Goal: Check status: Check status

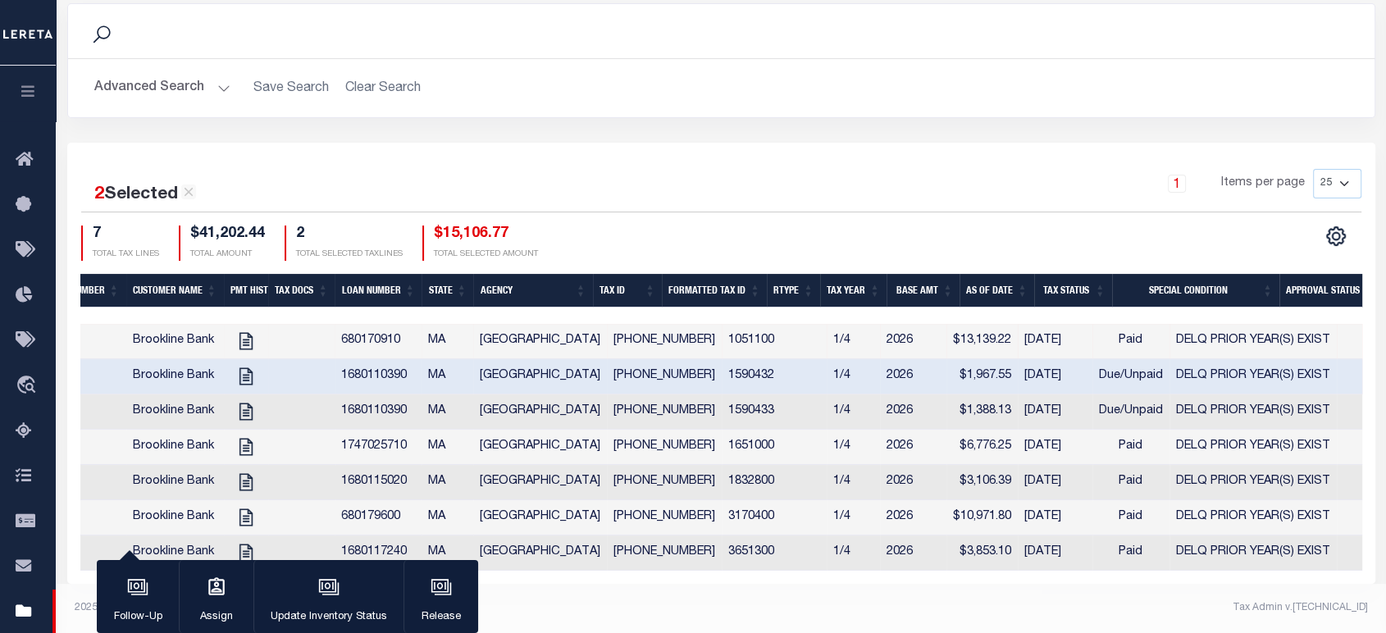
scroll to position [0, 340]
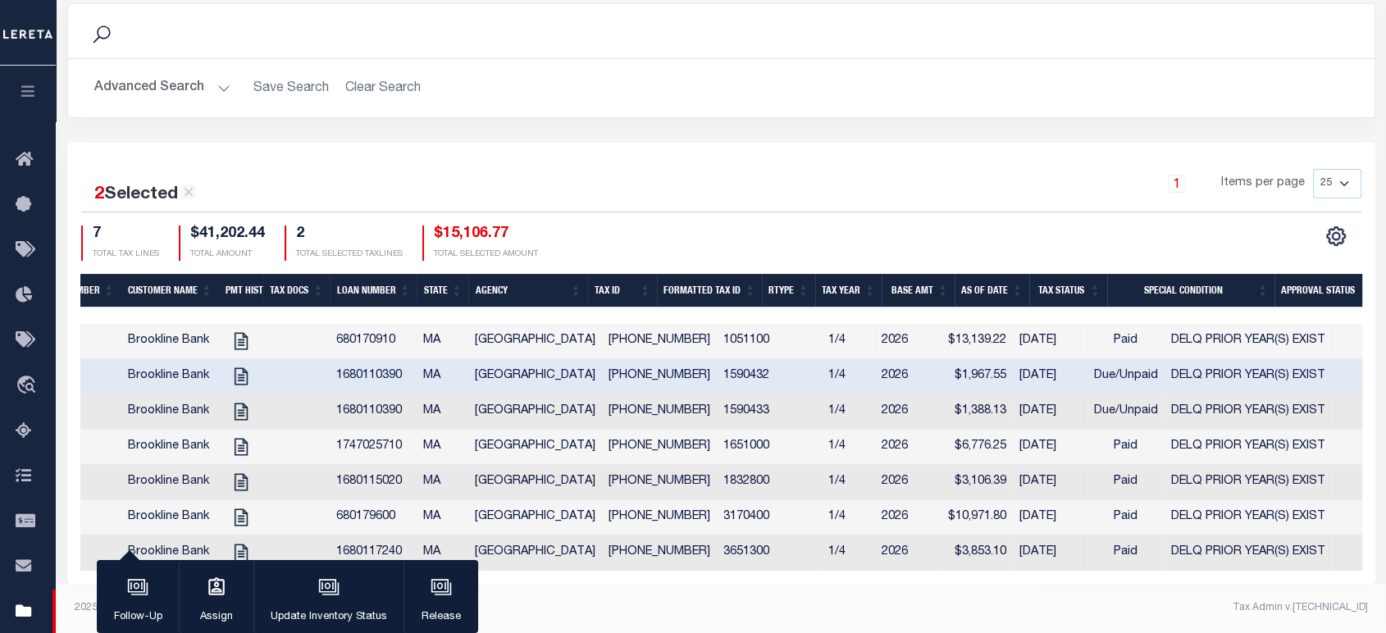
click at [572, 308] on div at bounding box center [711, 316] width 1940 height 16
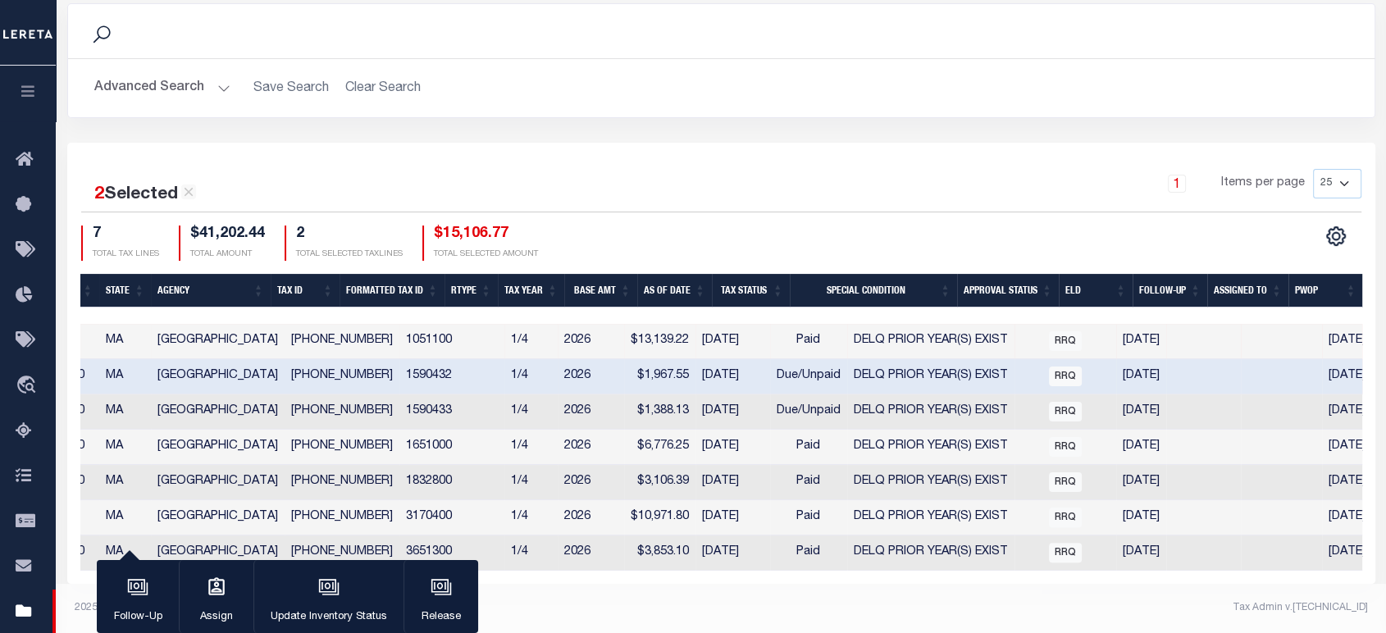
scroll to position [0, 555]
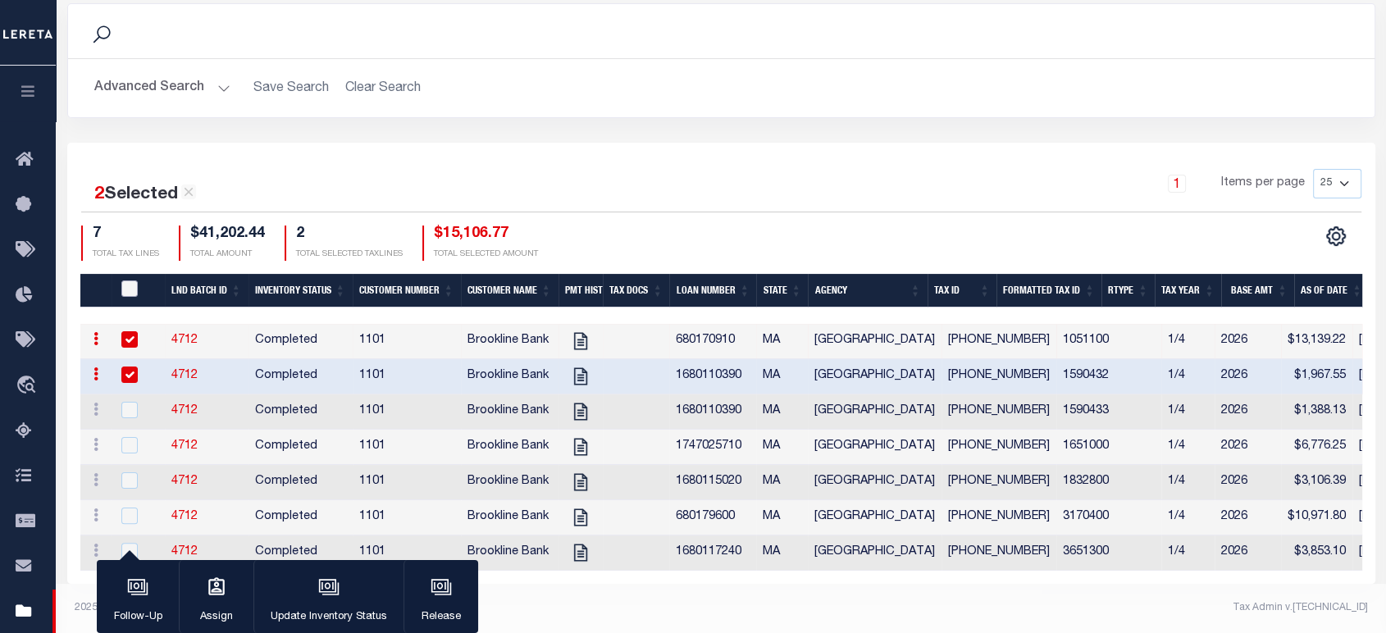
click at [131, 281] on input "QID" at bounding box center [129, 289] width 16 height 16
checkbox input "true"
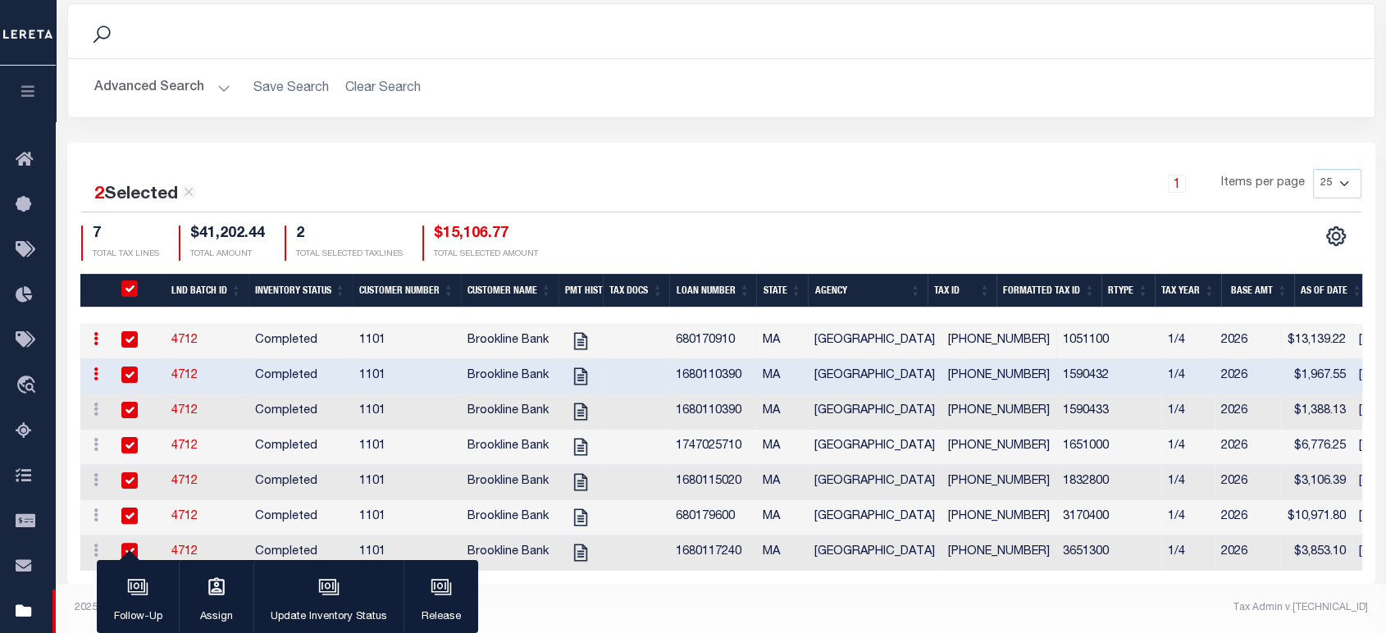
checkbox input "true"
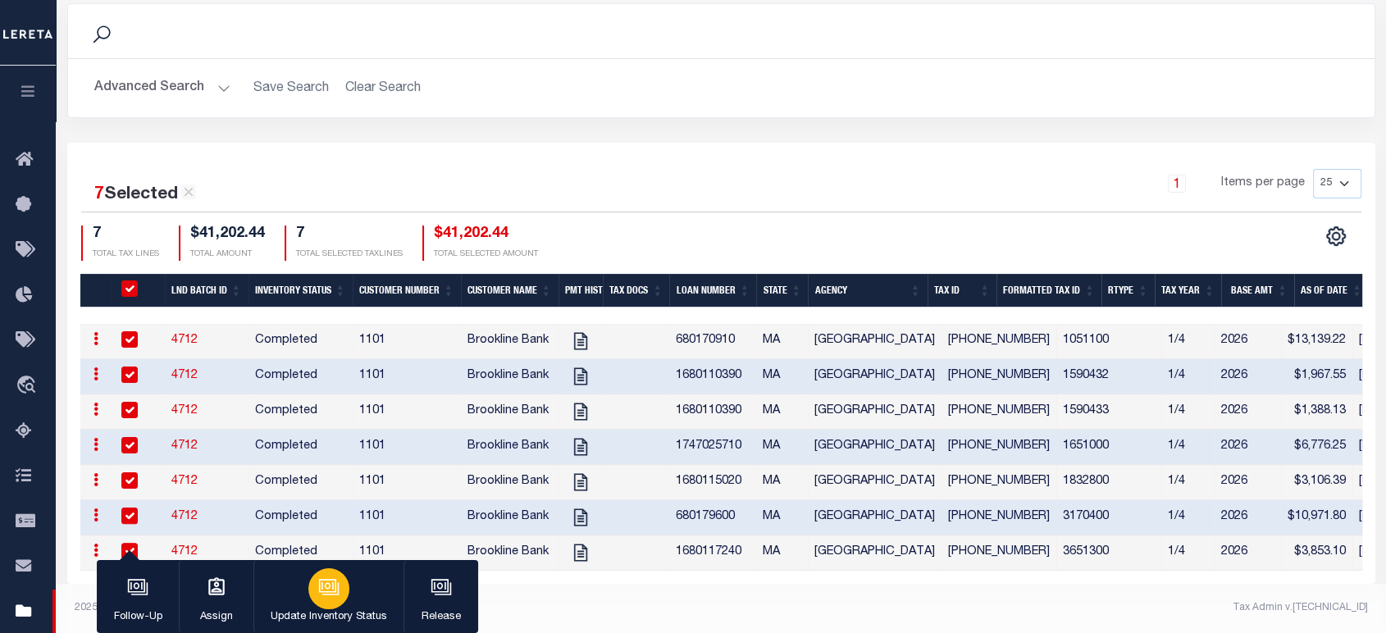
click at [324, 592] on icon "button" at bounding box center [328, 587] width 21 height 21
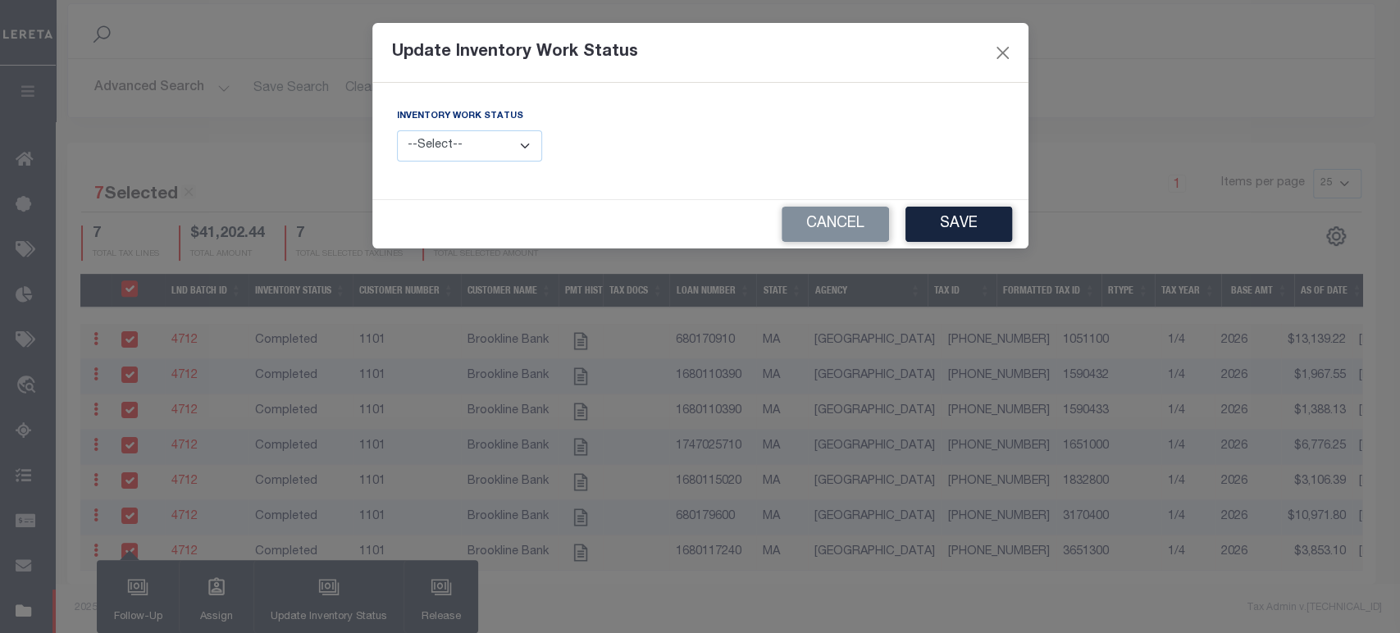
click at [481, 144] on select "--Select-- Open Completed Reported" at bounding box center [470, 146] width 146 height 32
click at [845, 138] on div "Inventory Work Status --Select-- Open Completed Reported" at bounding box center [701, 140] width 632 height 67
click at [824, 222] on button "Cancel" at bounding box center [835, 224] width 107 height 35
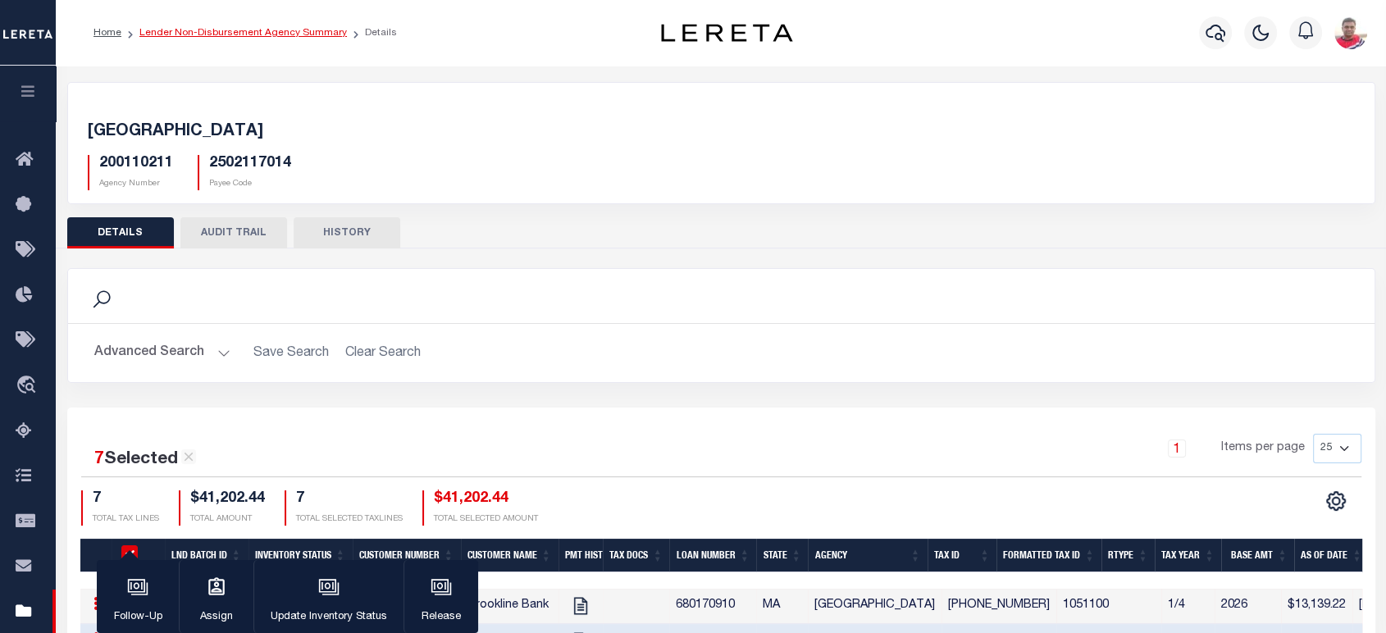
click at [249, 36] on link "Lender Non-Disbursement Agency Summary" at bounding box center [243, 33] width 208 height 10
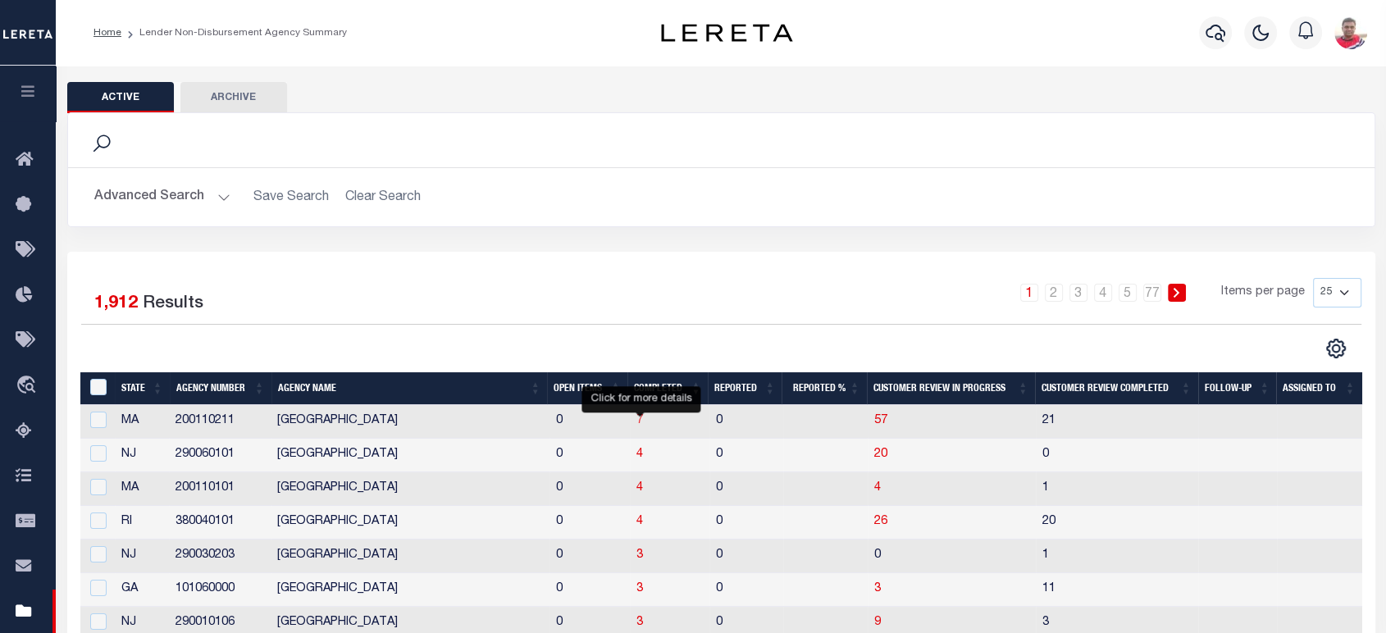
click at [642, 422] on span "7" at bounding box center [640, 420] width 7 height 11
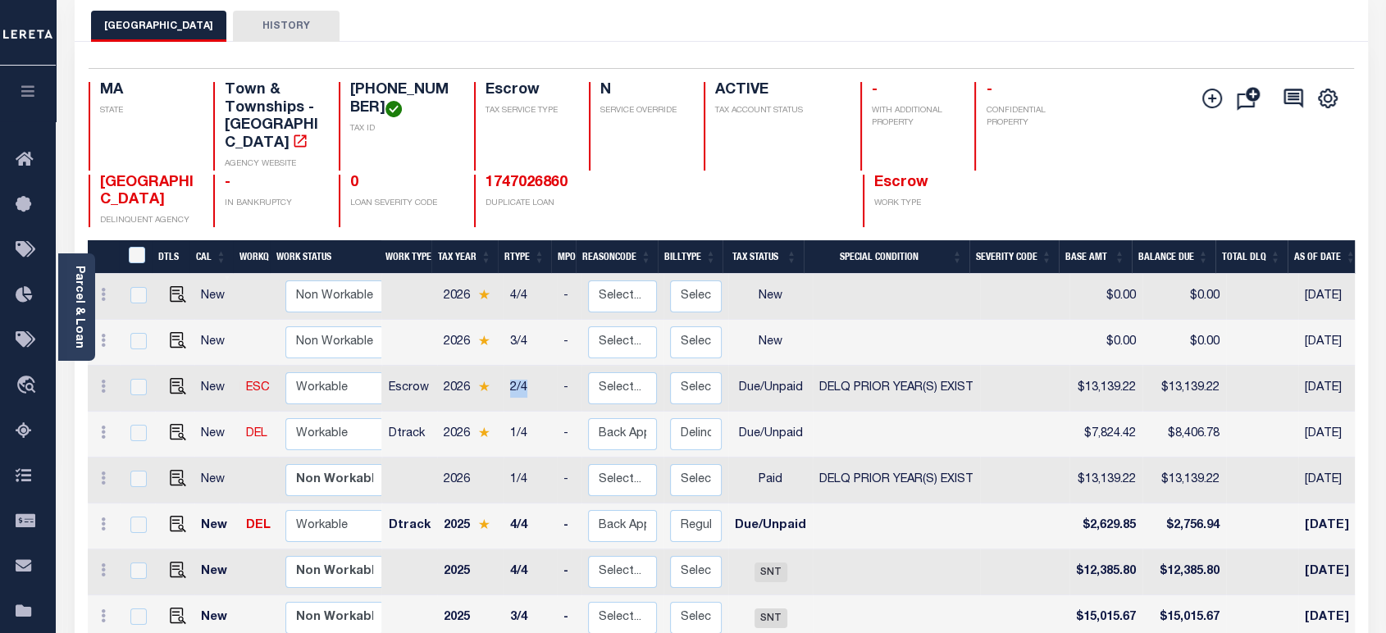
scroll to position [91, 0]
click at [813, 412] on td at bounding box center [896, 435] width 167 height 46
checkbox input "true"
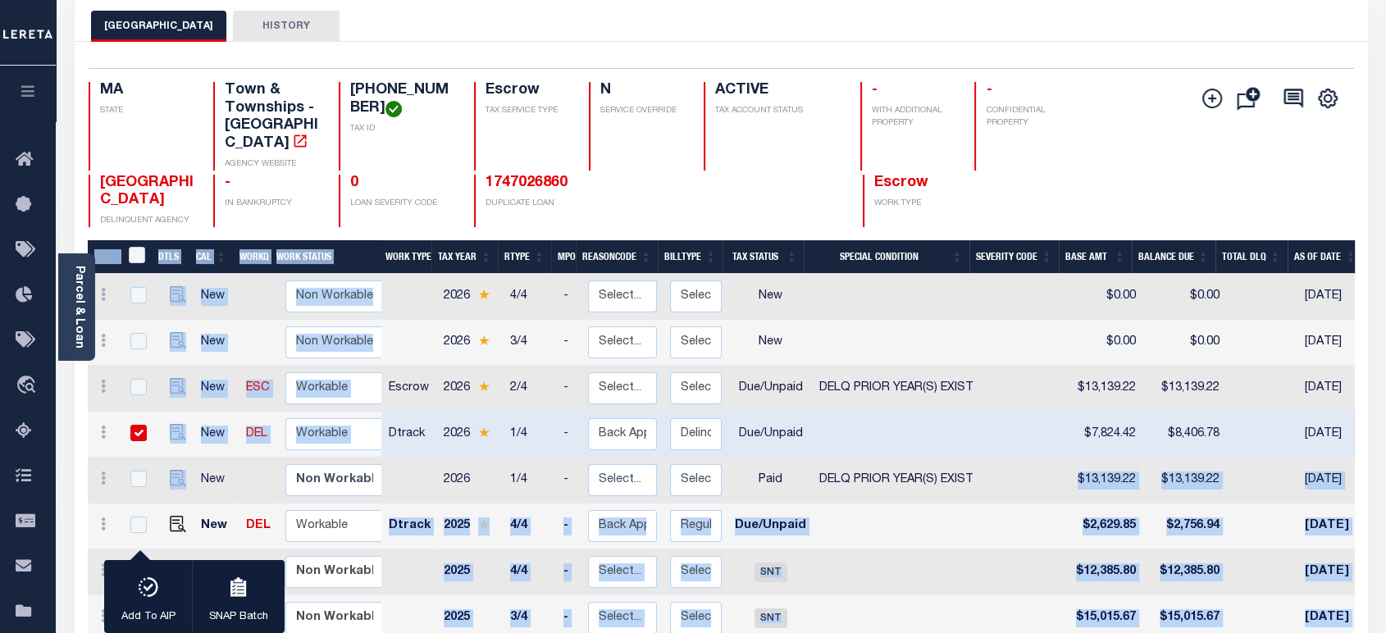
drag, startPoint x: 984, startPoint y: 461, endPoint x: 360, endPoint y: 507, distance: 626.0
click at [846, 519] on td at bounding box center [896, 527] width 167 height 46
checkbox input "true"
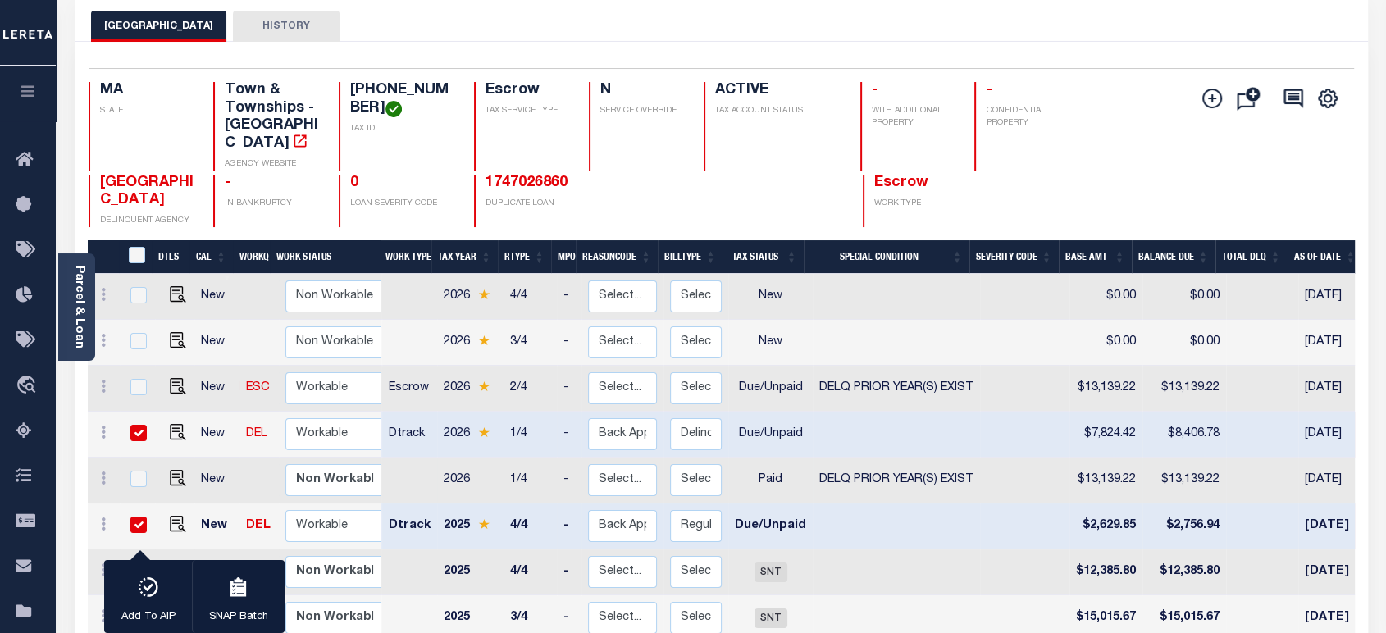
click at [934, 474] on span "DELQ PRIOR YEAR(S) EXIST" at bounding box center [897, 479] width 154 height 11
checkbox input "true"
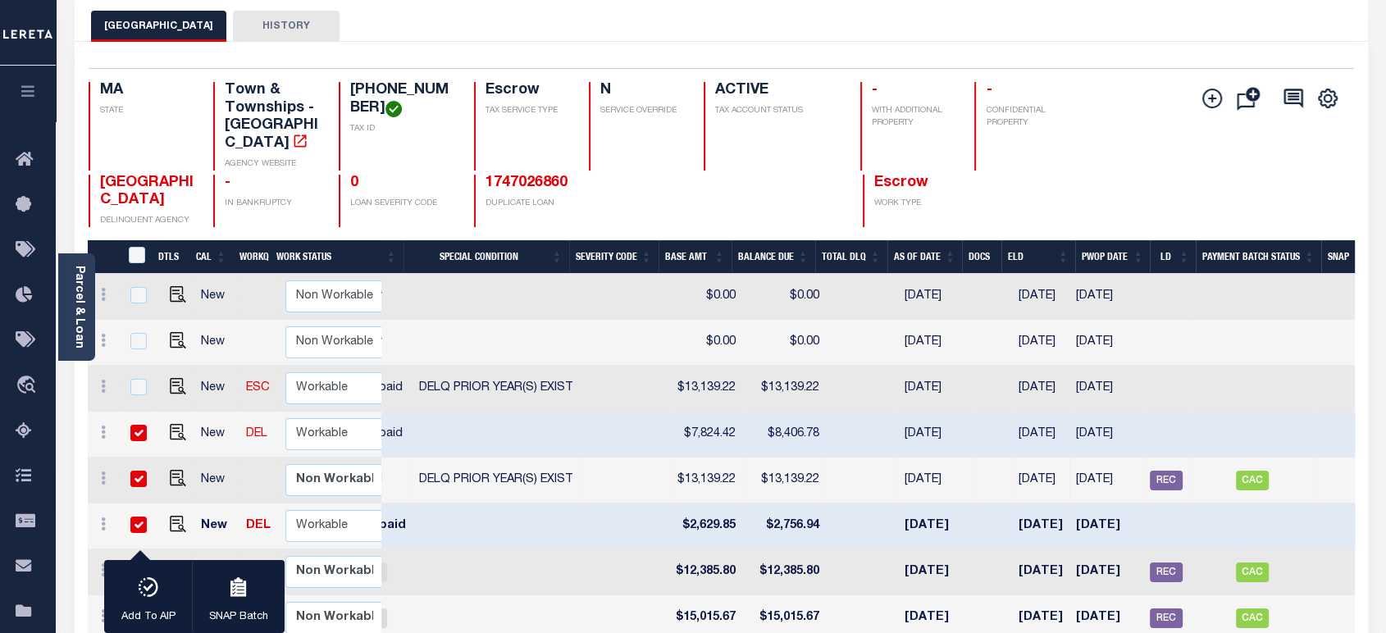
scroll to position [0, 416]
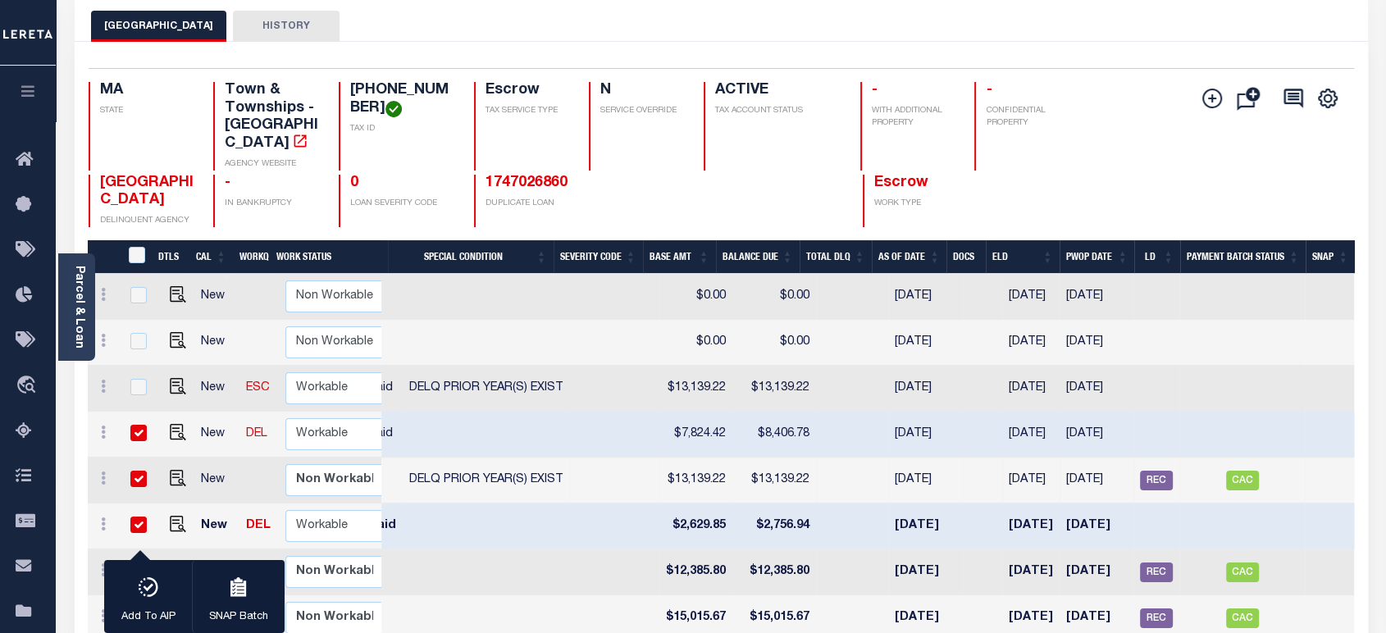
click at [570, 372] on td at bounding box center [614, 389] width 89 height 46
checkbox input "true"
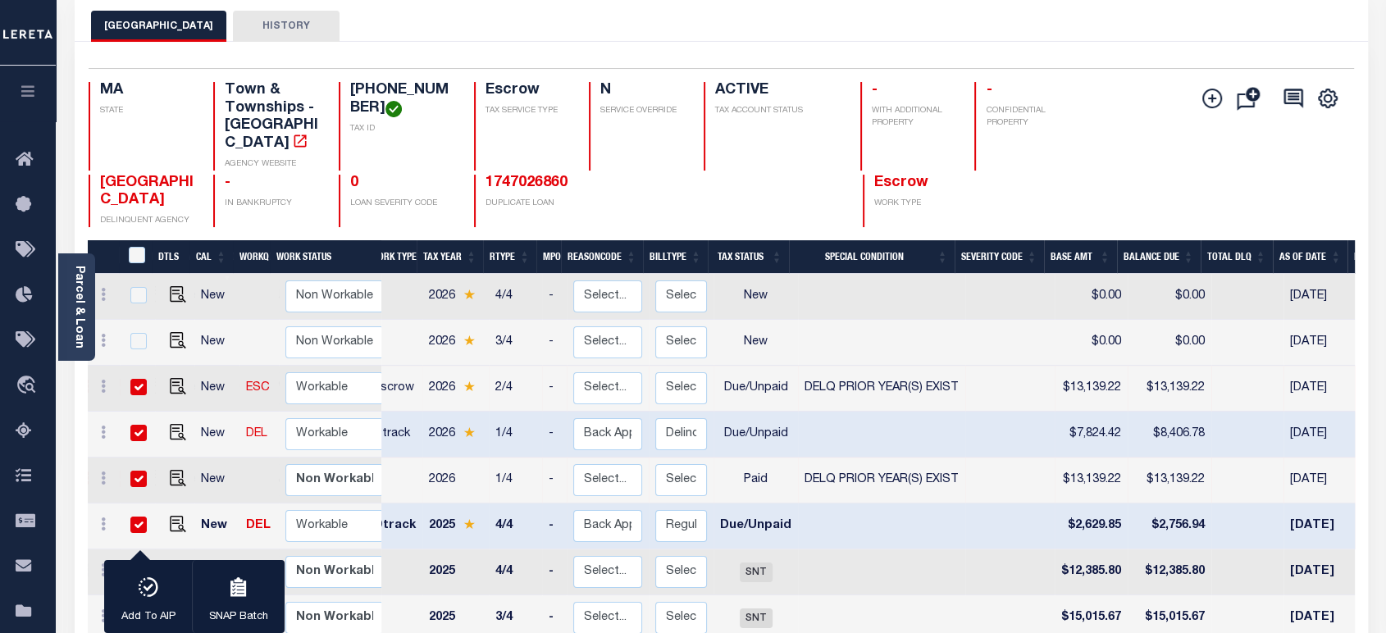
scroll to position [0, 0]
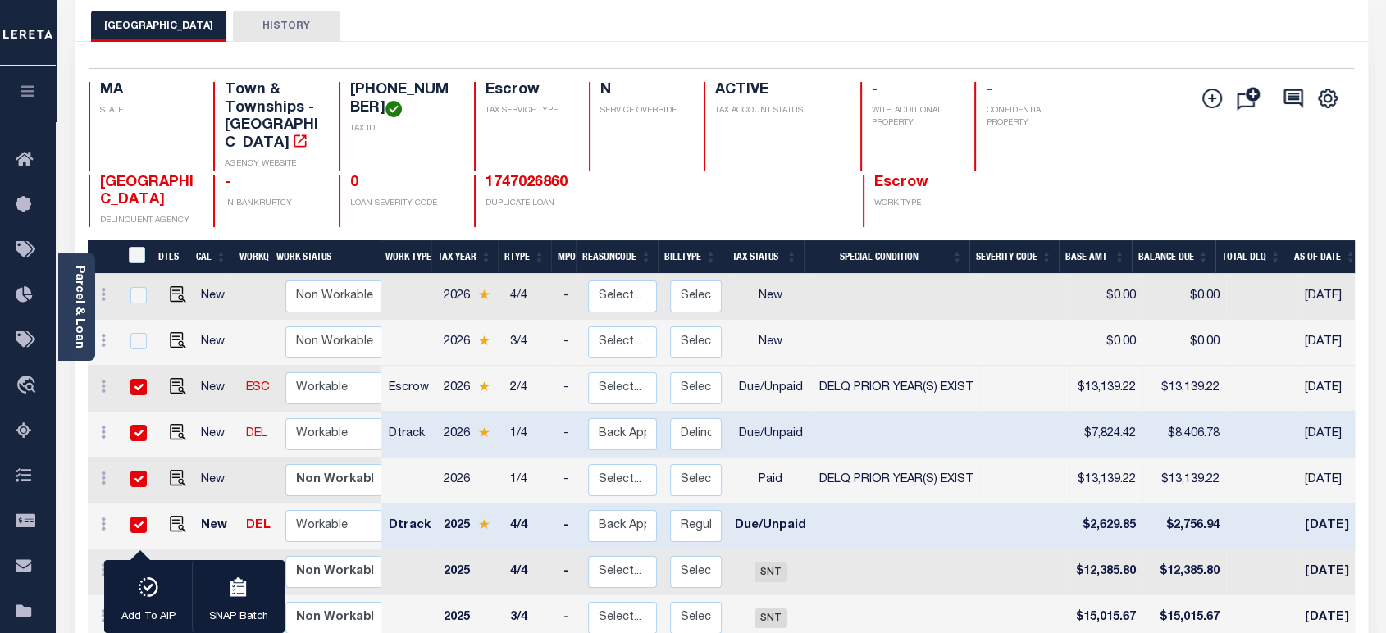
click at [776, 25] on div "BROOKLINE TOWN HISTORY" at bounding box center [721, 26] width 1261 height 30
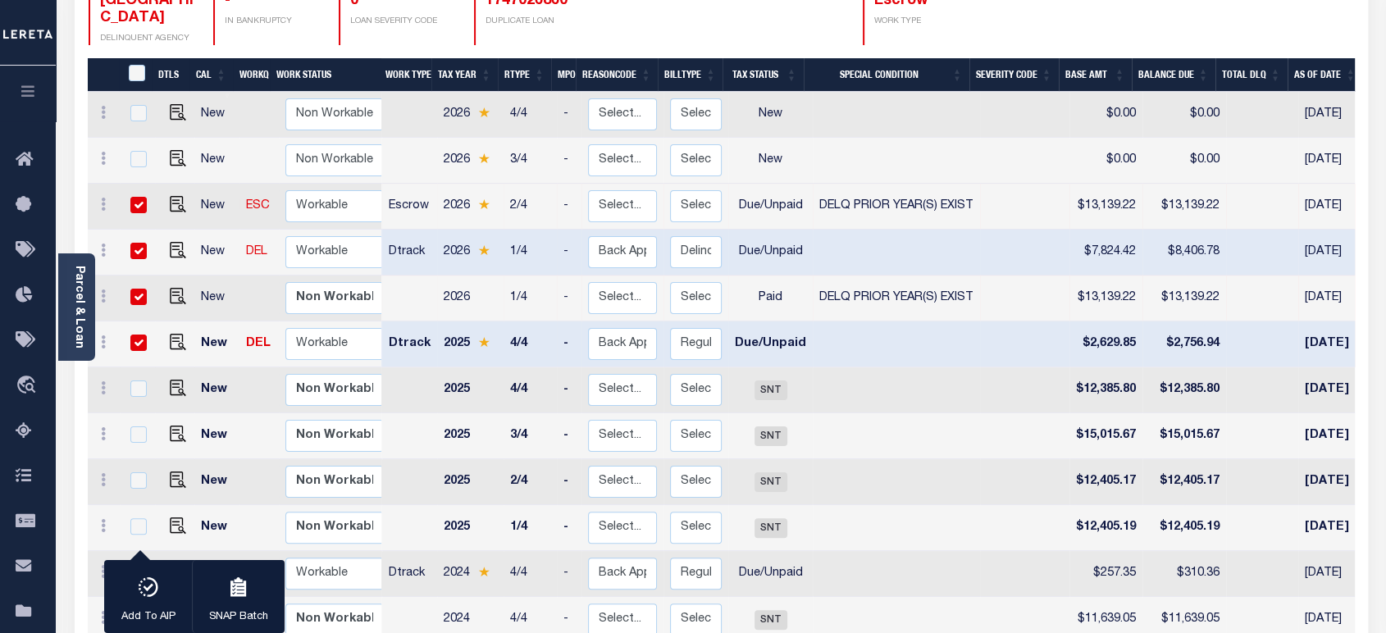
click at [991, 276] on td at bounding box center [1024, 299] width 89 height 46
checkbox input "false"
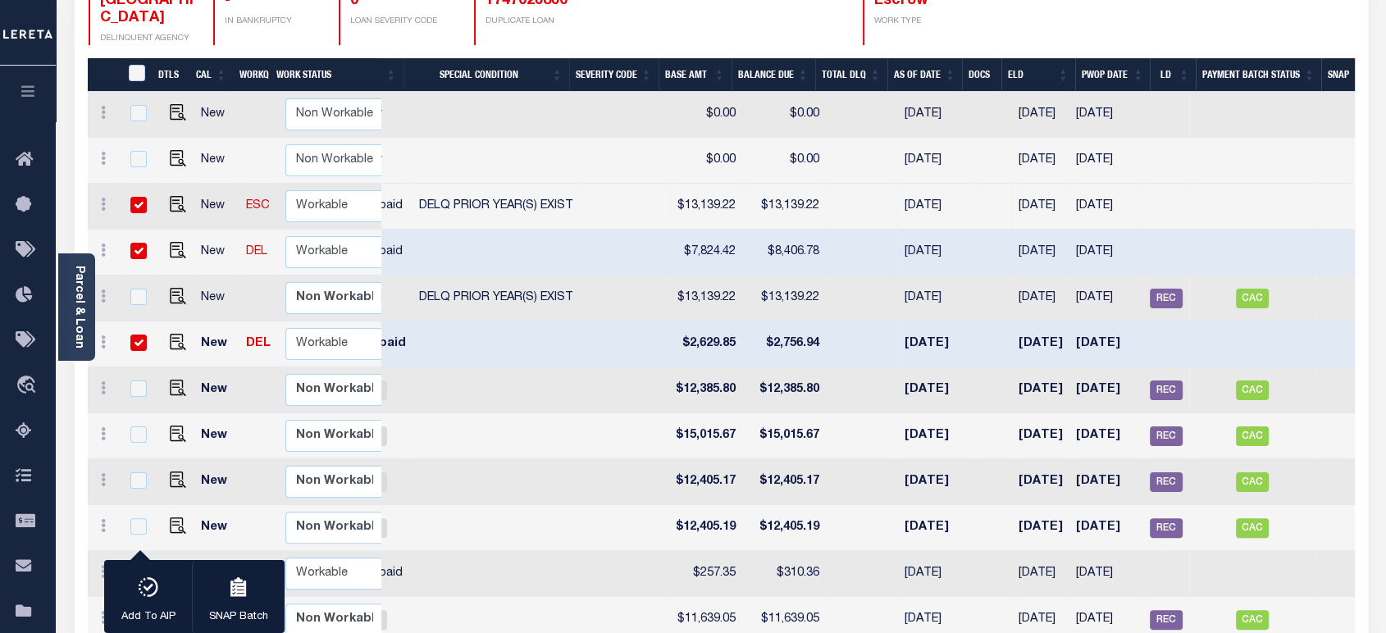
scroll to position [182, 0]
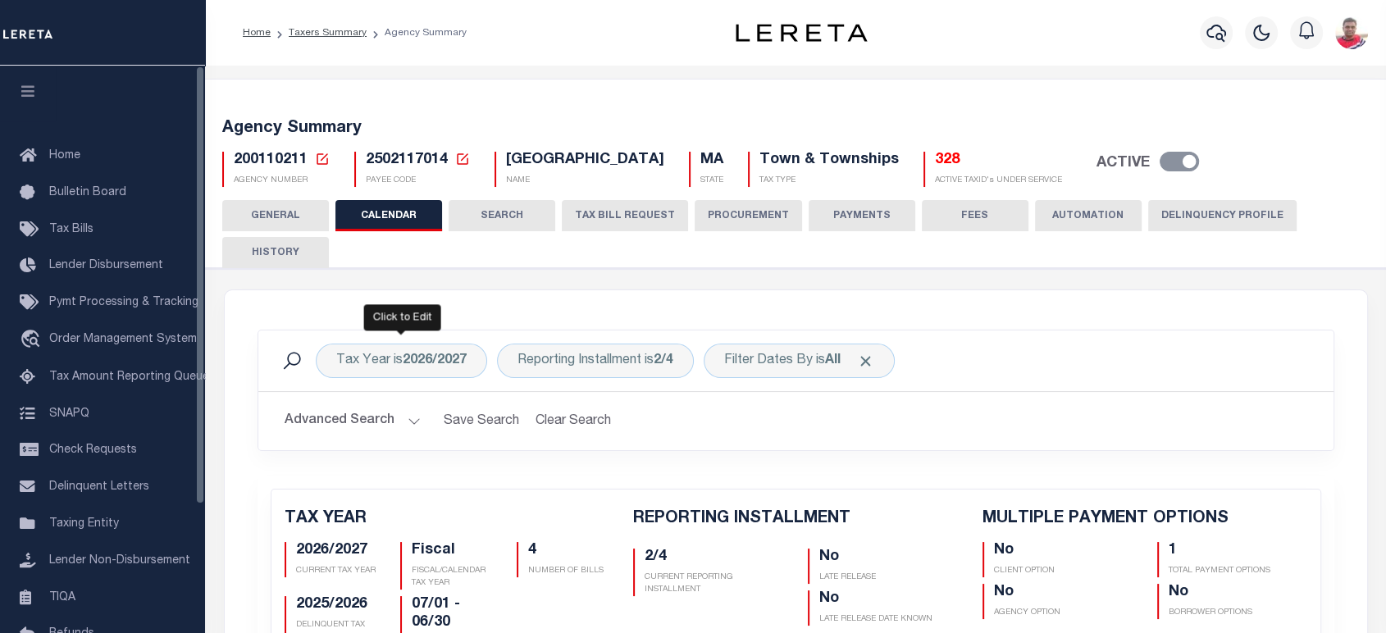
scroll to position [182, 0]
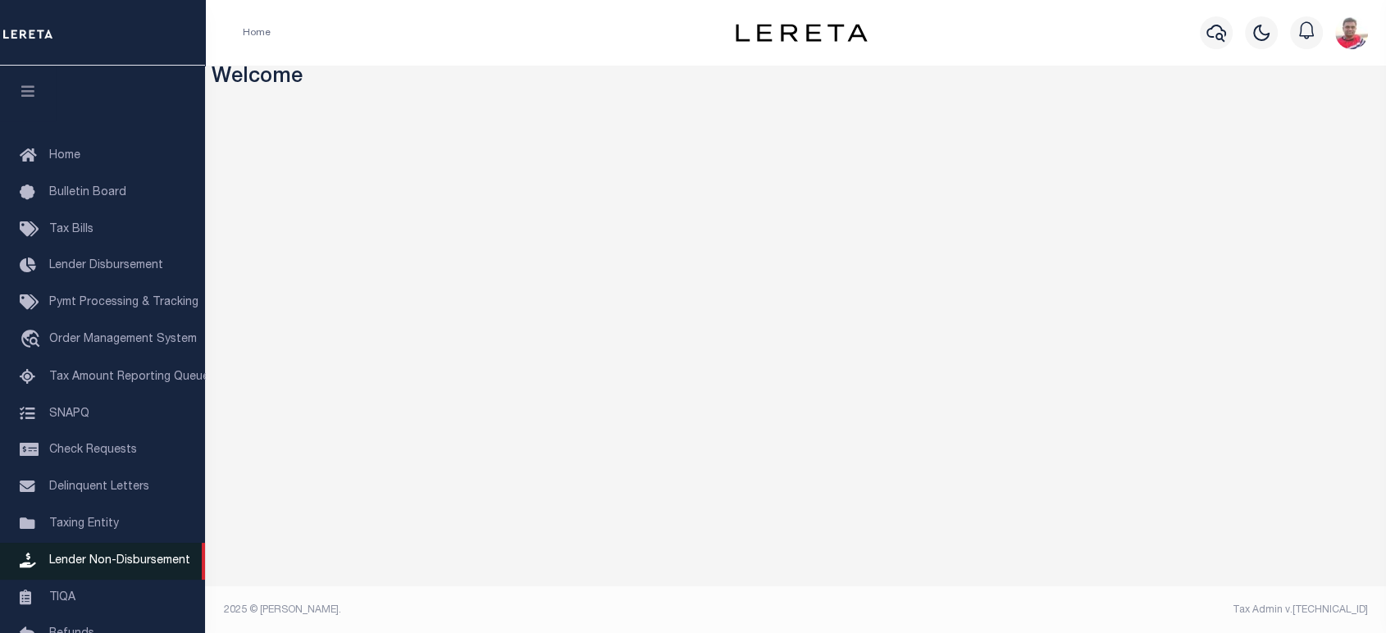
click at [95, 567] on span "Lender Non-Disbursement" at bounding box center [119, 560] width 141 height 11
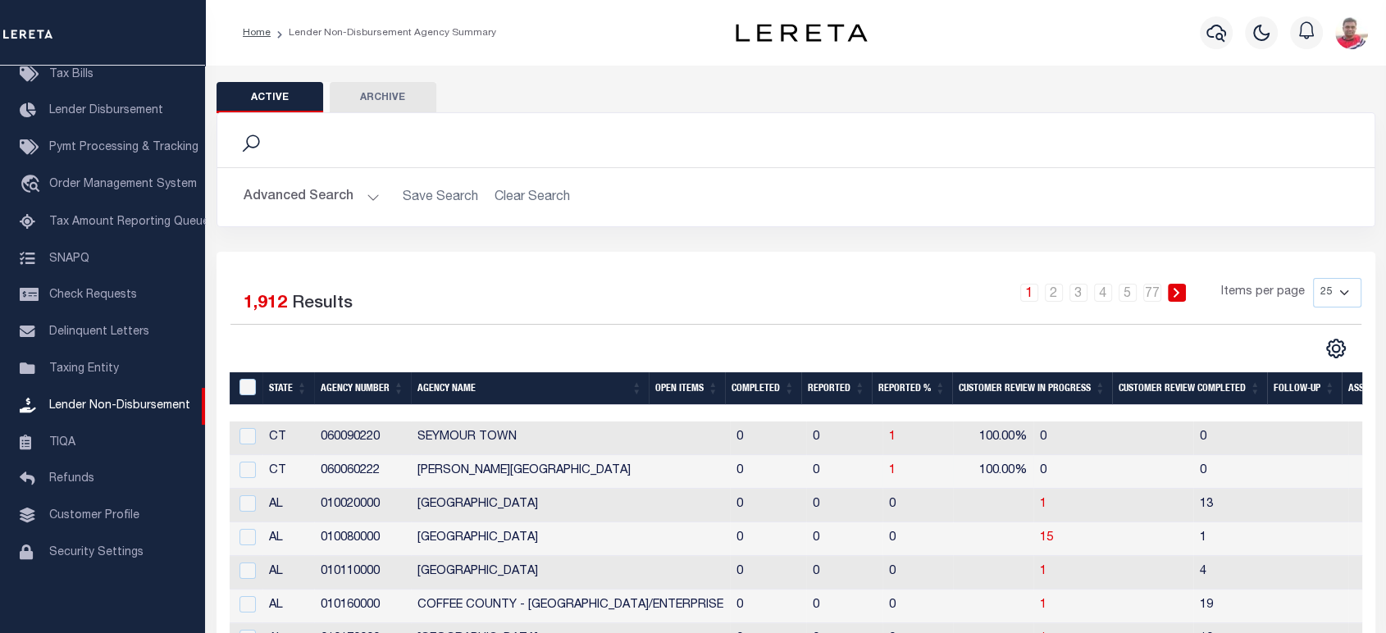
scroll to position [91, 0]
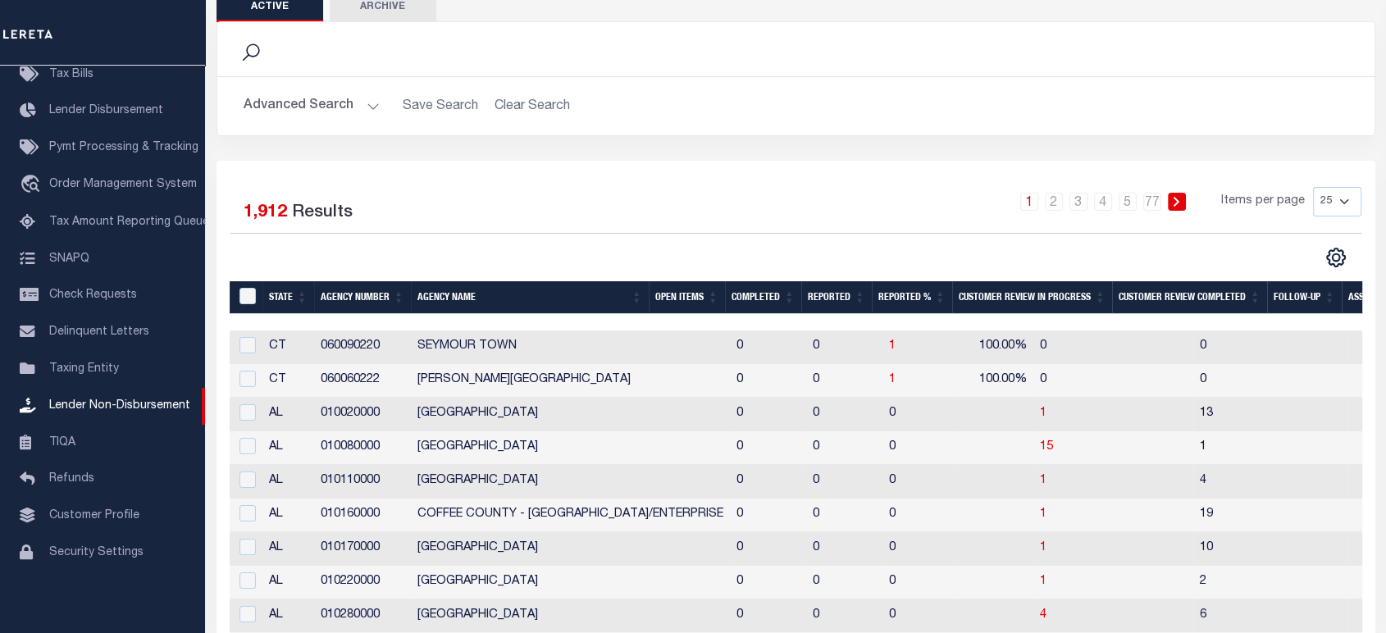
click at [761, 299] on th "Completed" at bounding box center [763, 298] width 76 height 34
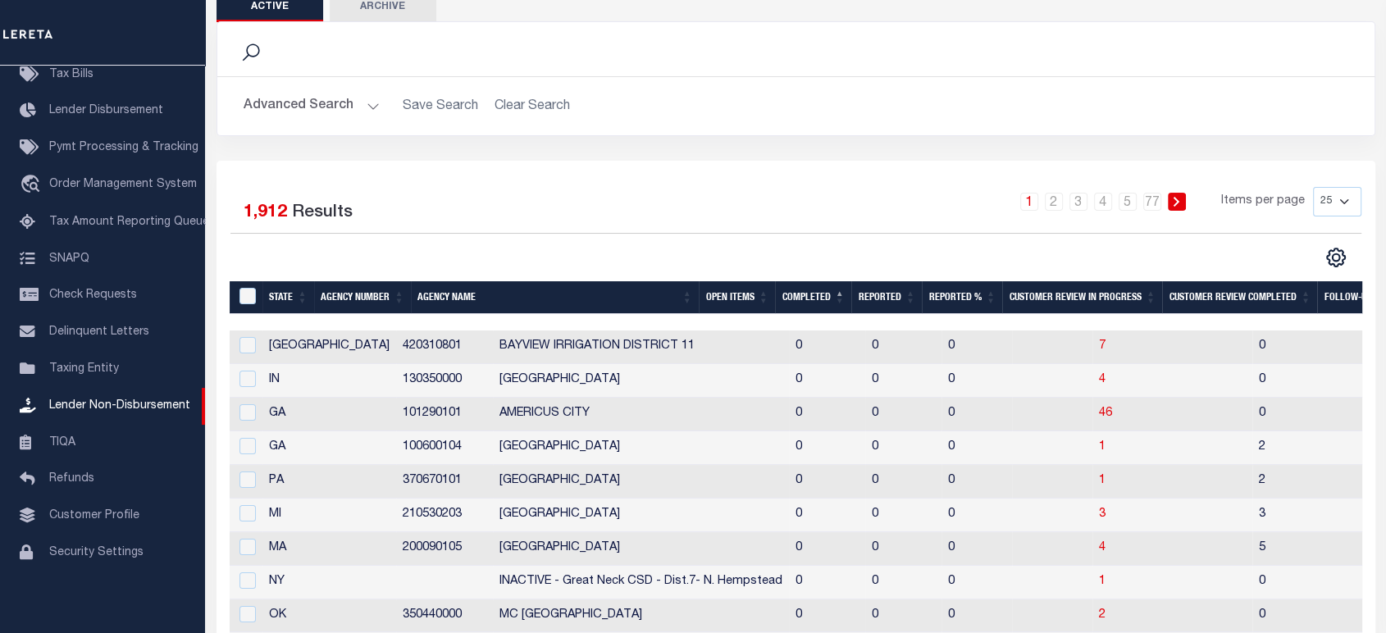
click at [806, 297] on th "Completed" at bounding box center [813, 298] width 76 height 34
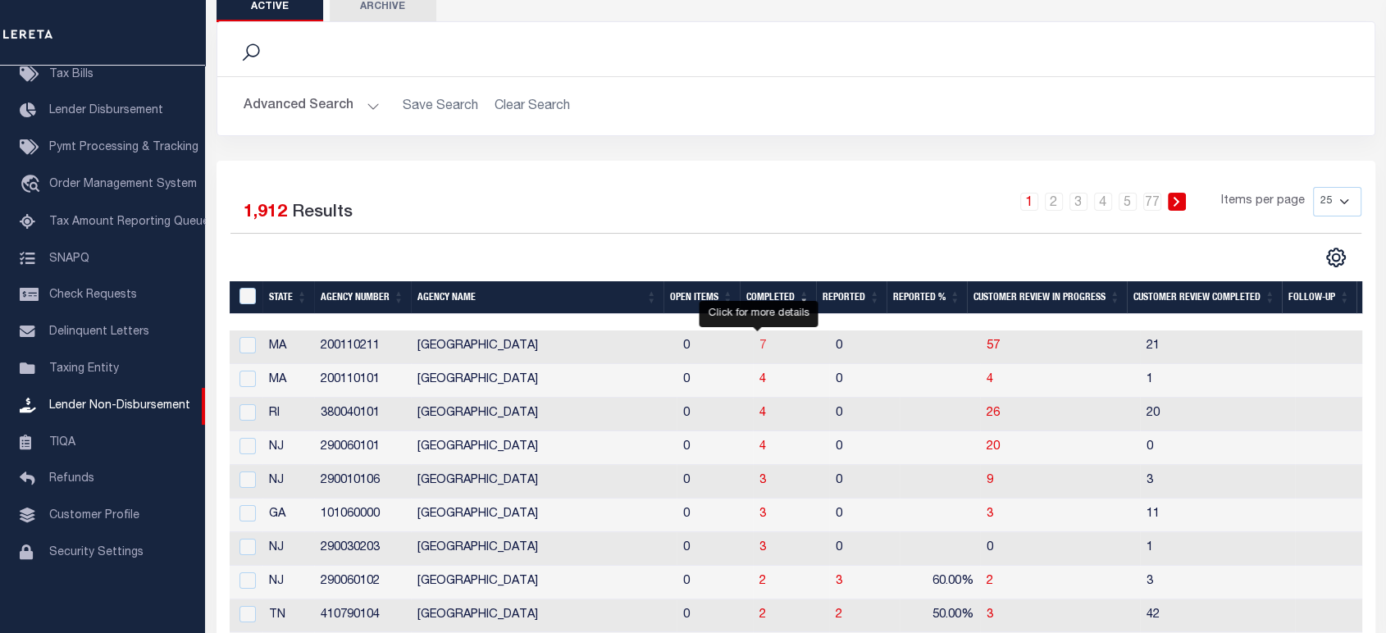
click at [760, 347] on span "7" at bounding box center [763, 345] width 7 height 11
